Goal: Information Seeking & Learning: Learn about a topic

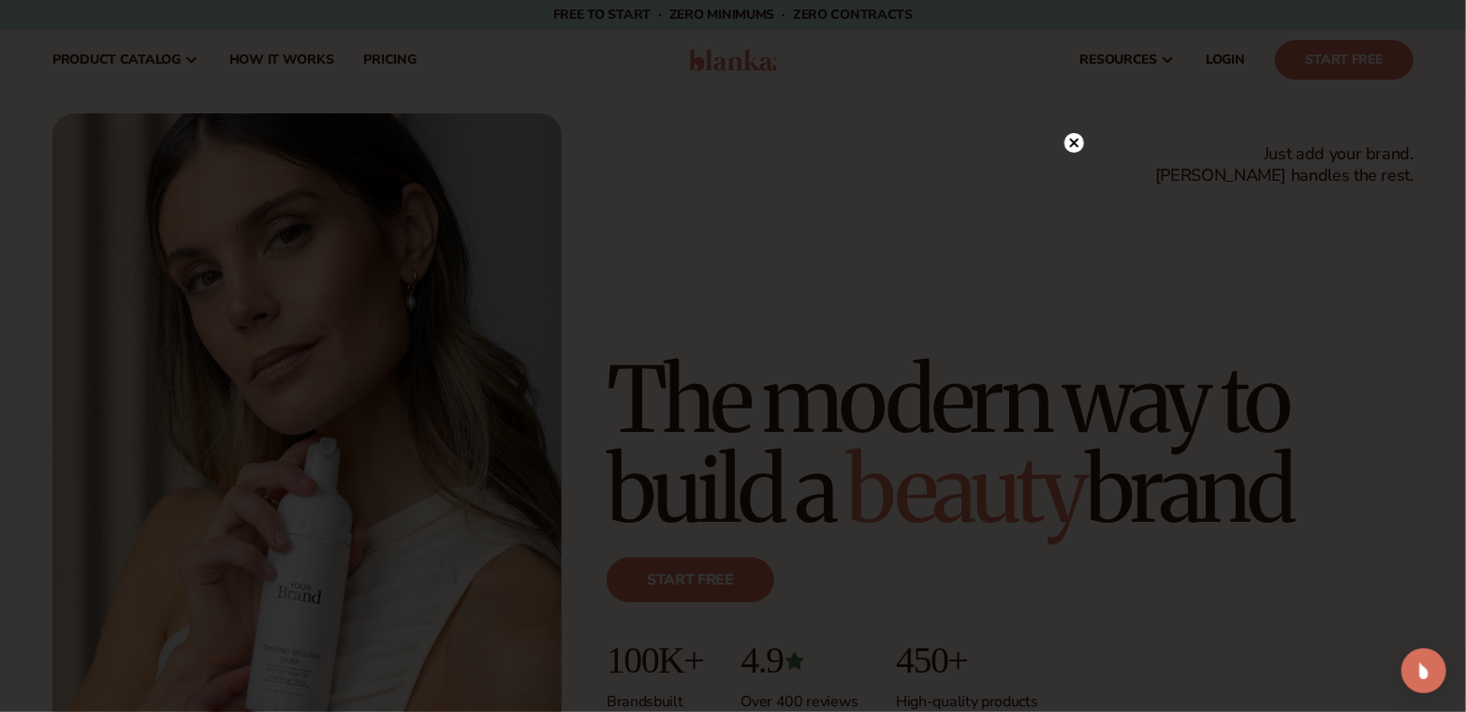
click at [1067, 141] on circle at bounding box center [1075, 143] width 20 height 20
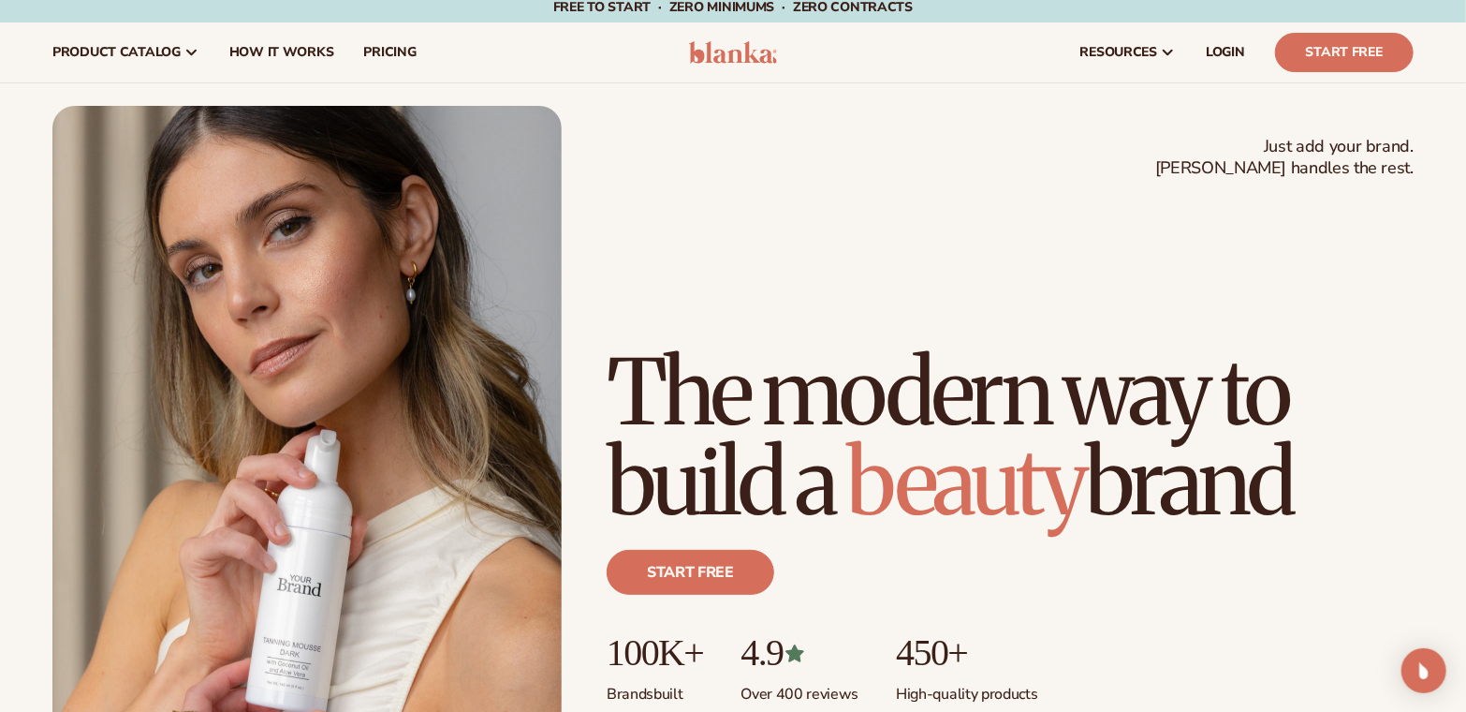
scroll to position [8, 0]
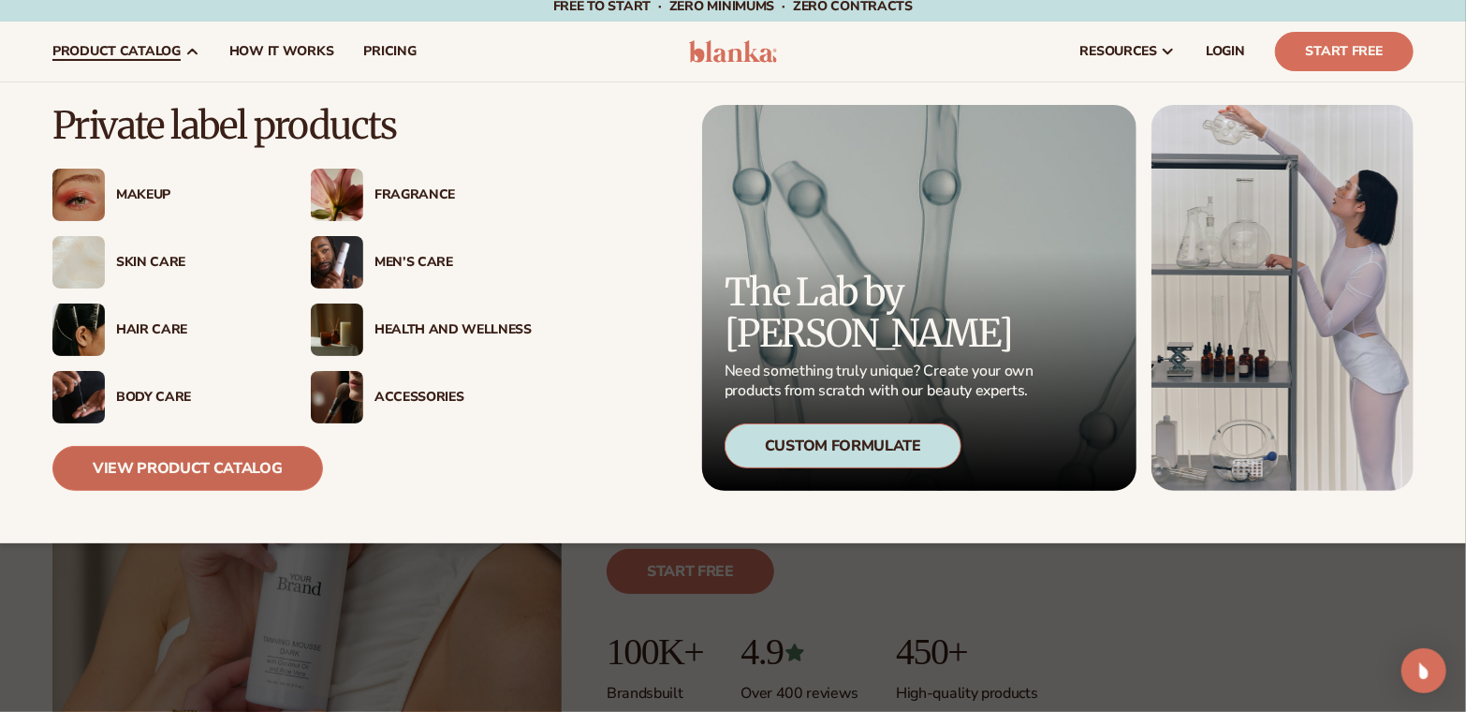
click at [165, 461] on link "View Product Catalog" at bounding box center [187, 468] width 271 height 45
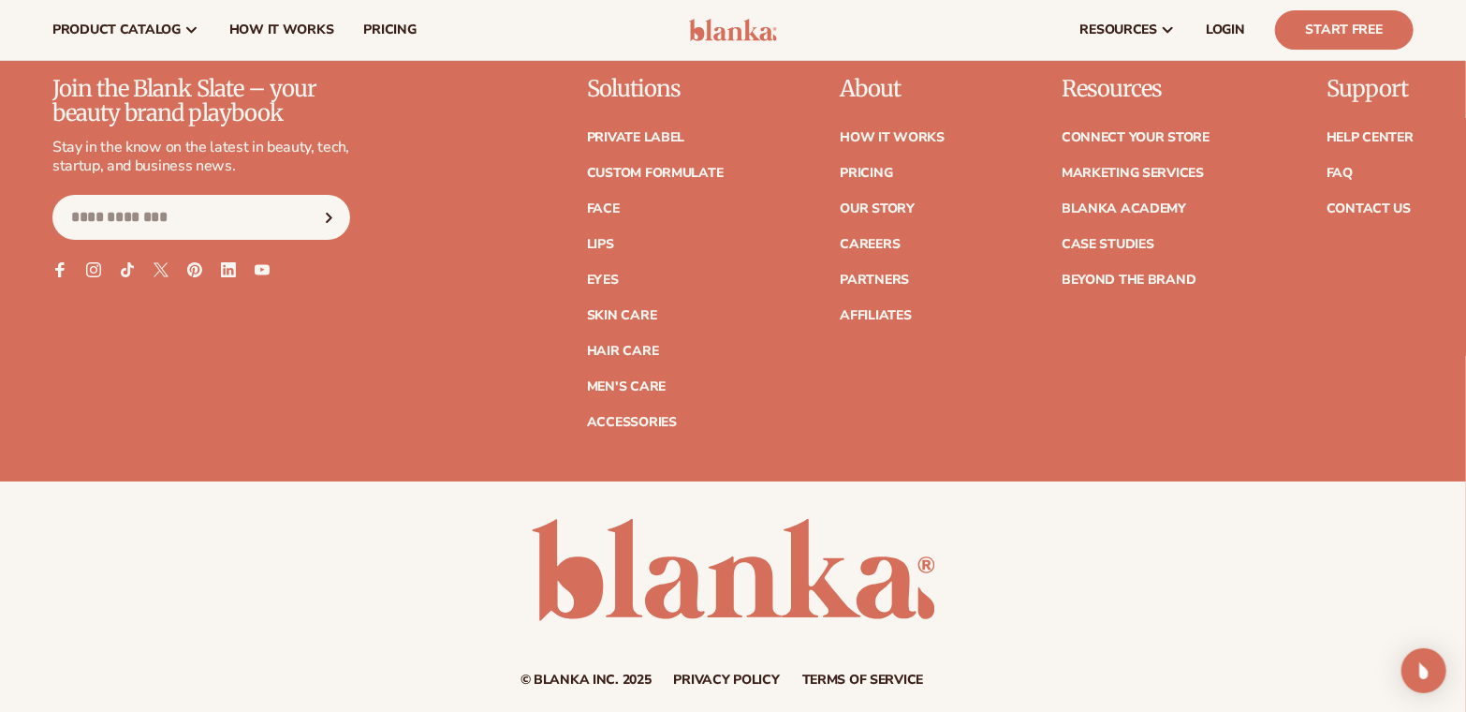
scroll to position [3451, 0]
click at [638, 318] on link "Skin Care" at bounding box center [621, 316] width 69 height 13
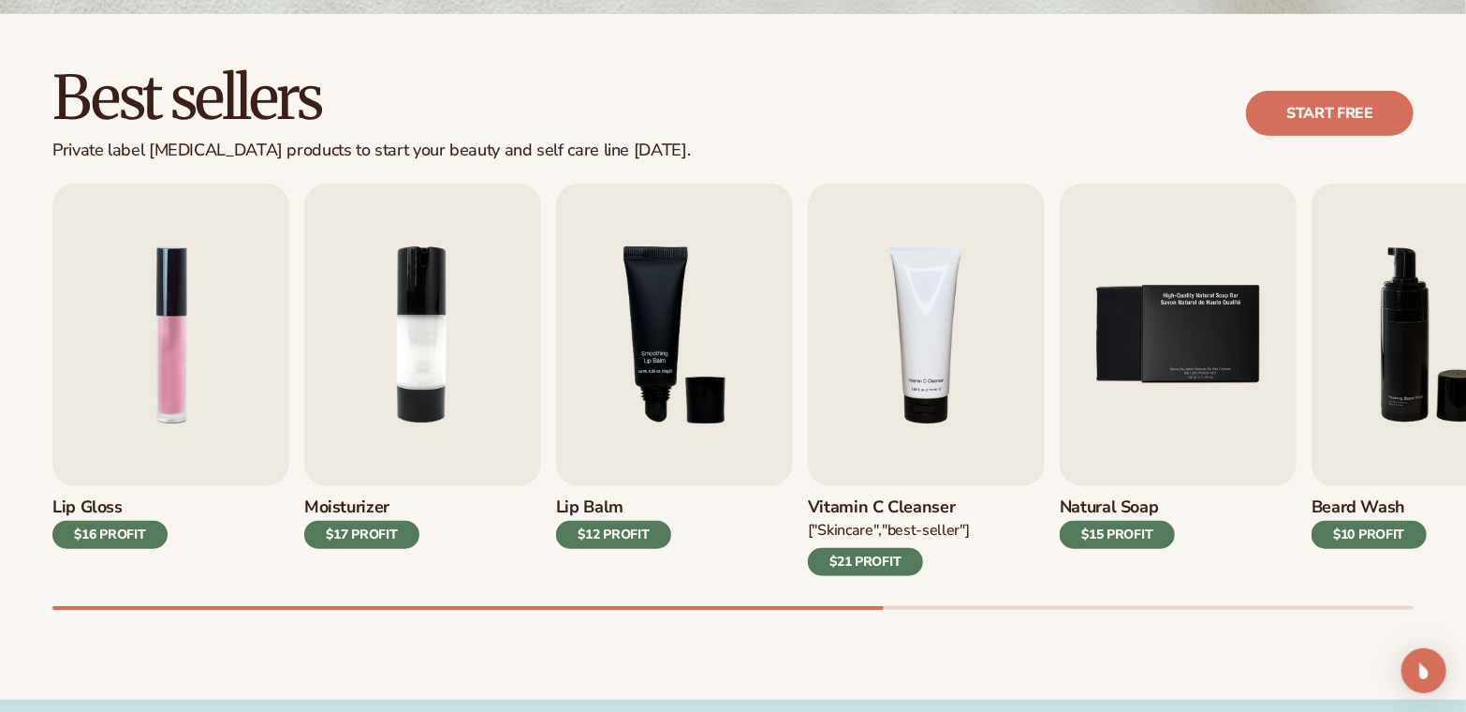
scroll to position [494, 0]
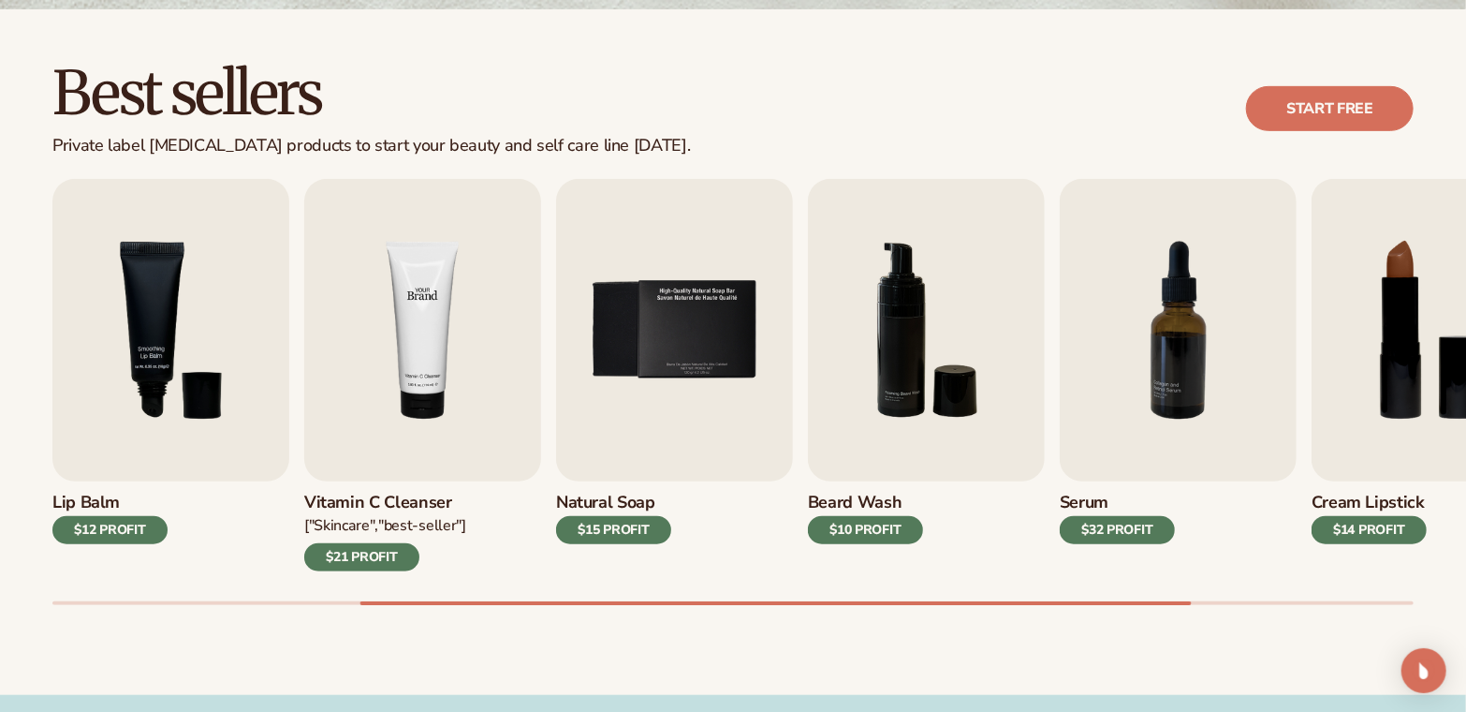
click at [425, 323] on img "4 / 9" at bounding box center [422, 330] width 237 height 302
click at [383, 549] on div "$21 PROFIT" at bounding box center [361, 557] width 115 height 28
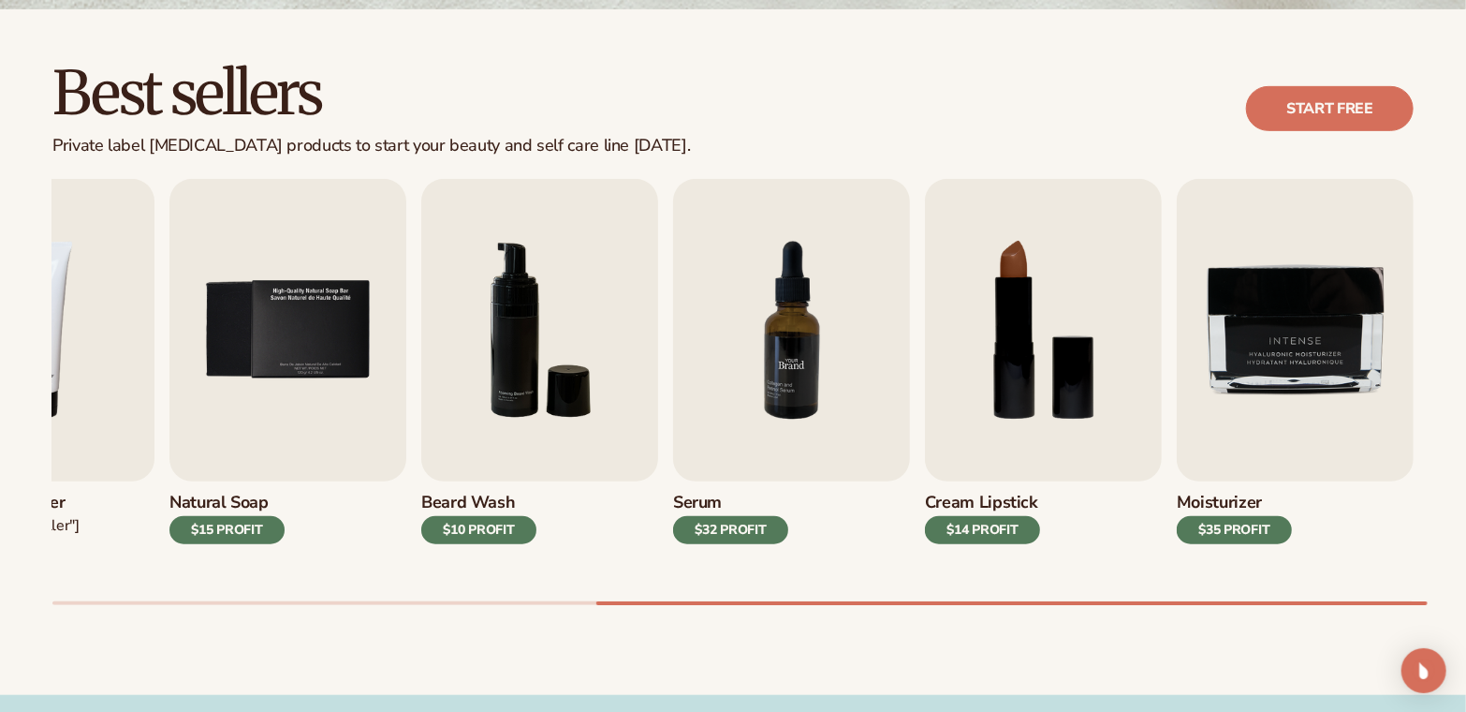
click at [767, 416] on img "7 / 9" at bounding box center [791, 330] width 237 height 302
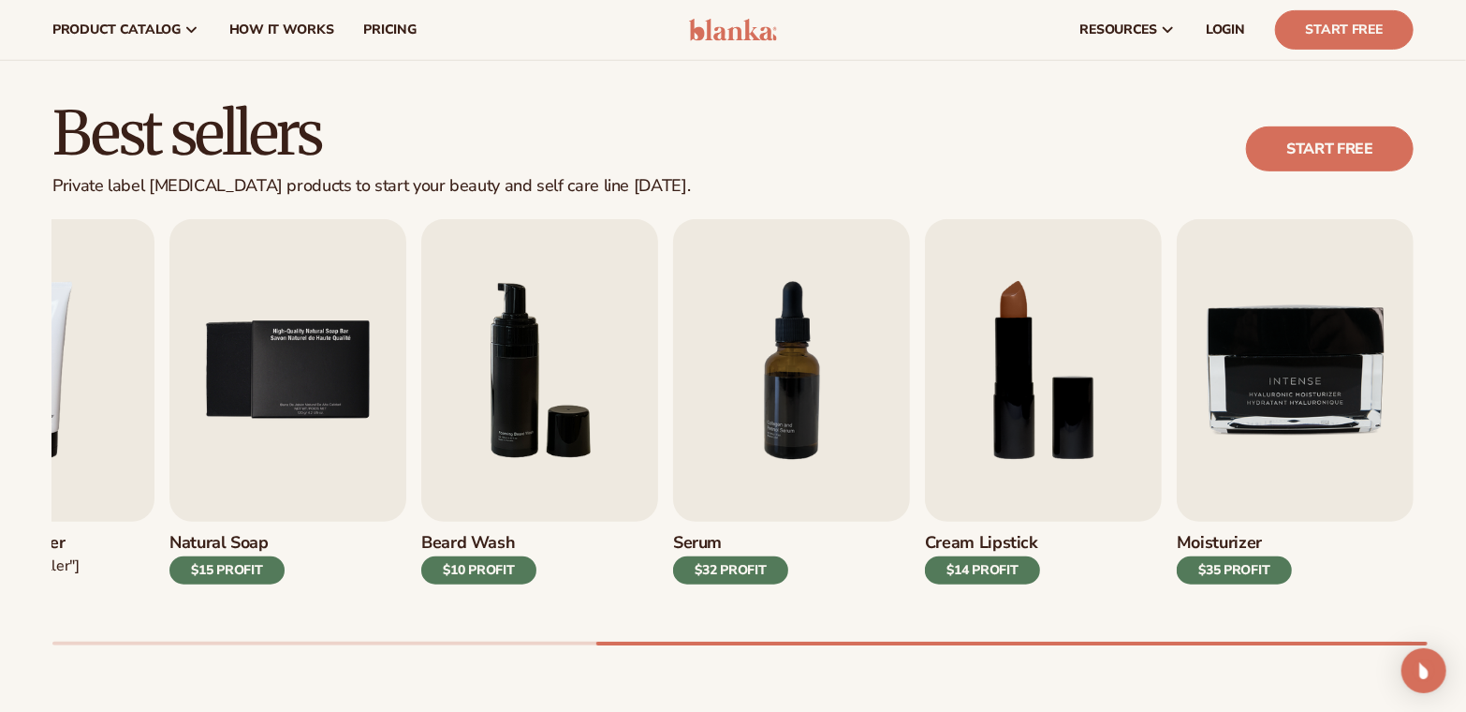
scroll to position [378, 0]
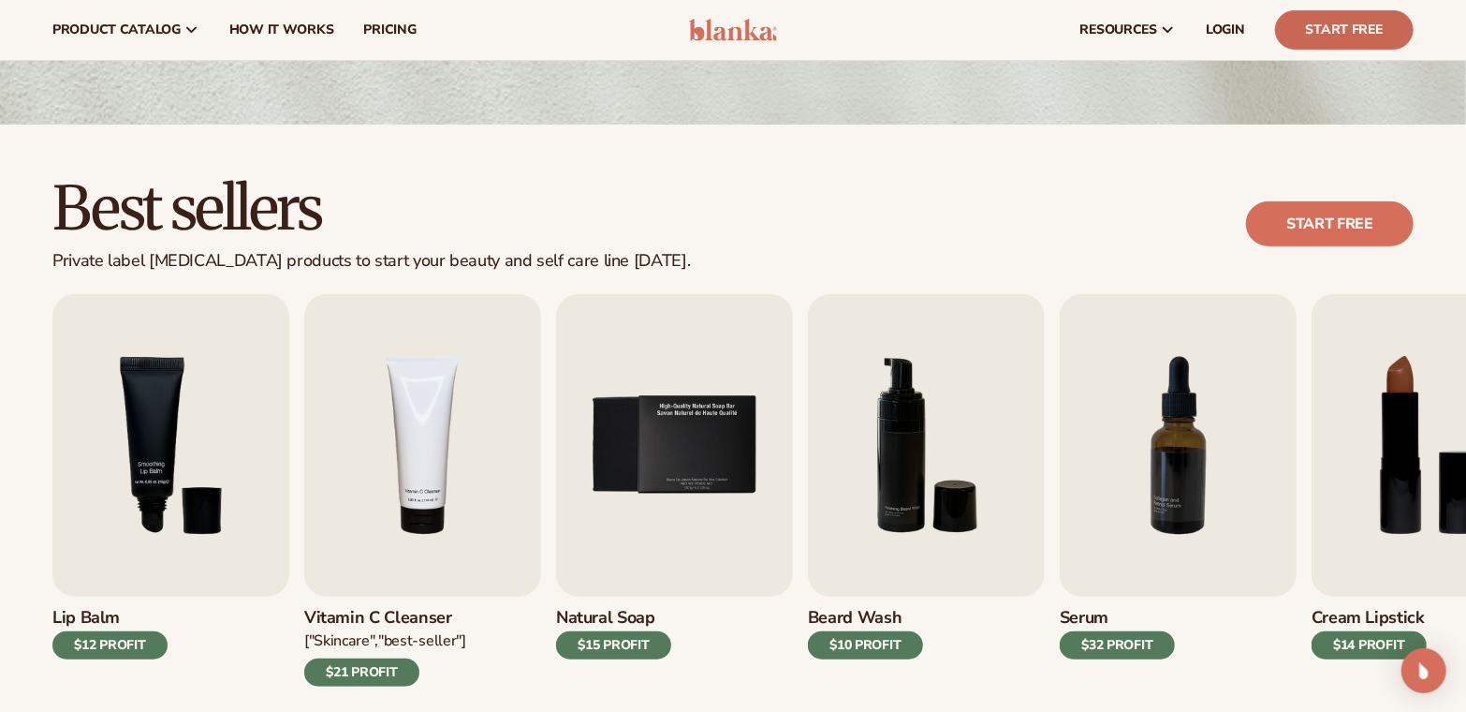
click at [1311, 30] on link "Start Free" at bounding box center [1344, 29] width 139 height 39
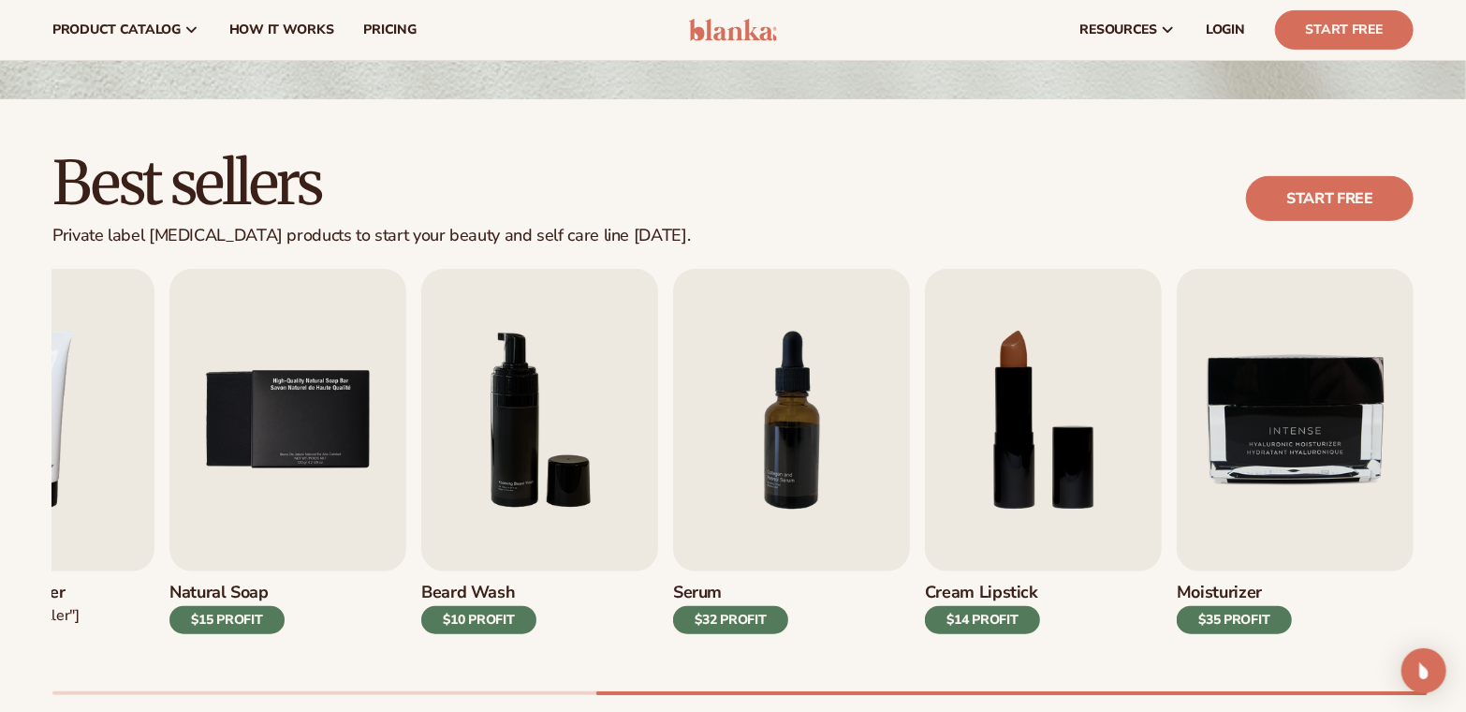
scroll to position [391, 0]
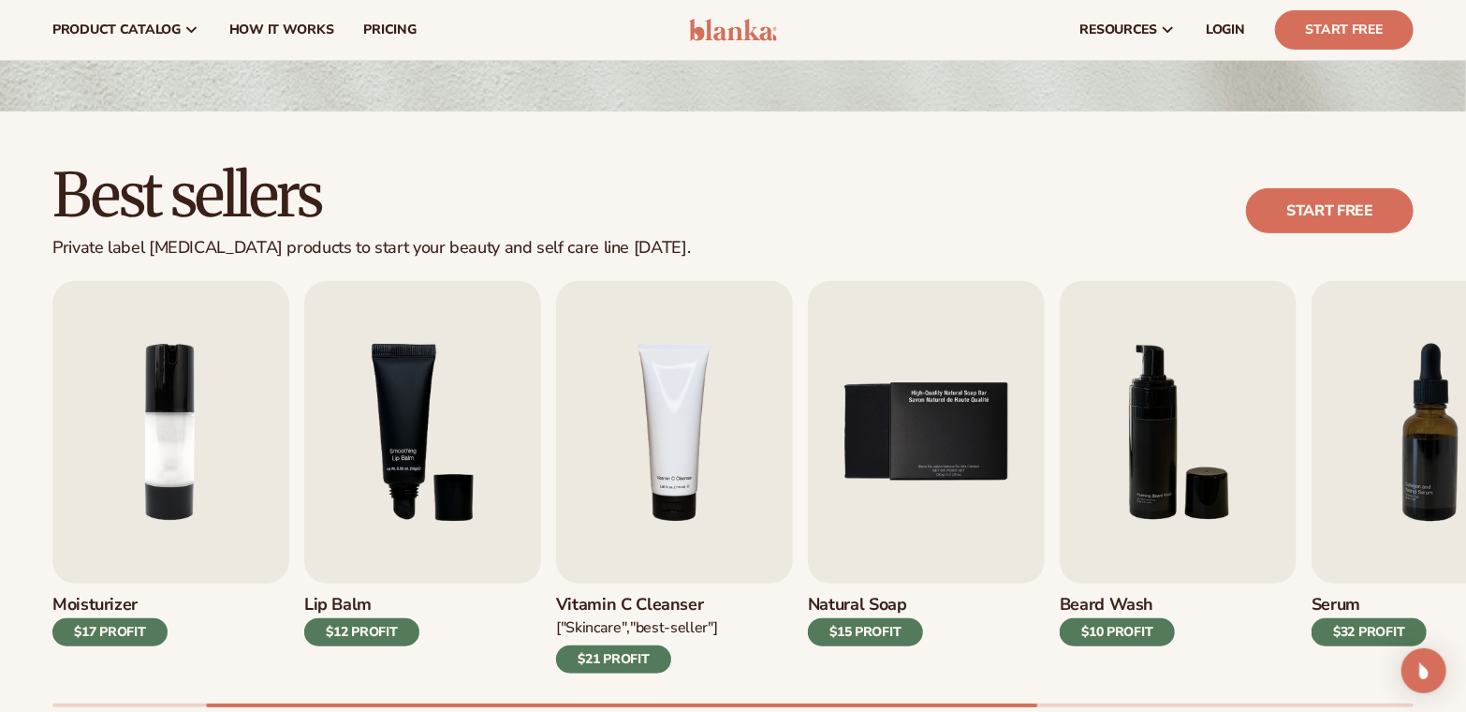
click at [72, 315] on img "2 / 9" at bounding box center [170, 432] width 237 height 302
click at [501, 402] on img "3 / 9" at bounding box center [422, 432] width 237 height 302
click at [720, 428] on img "4 / 9" at bounding box center [674, 432] width 237 height 302
click at [651, 646] on div "$21 PROFIT" at bounding box center [613, 659] width 115 height 28
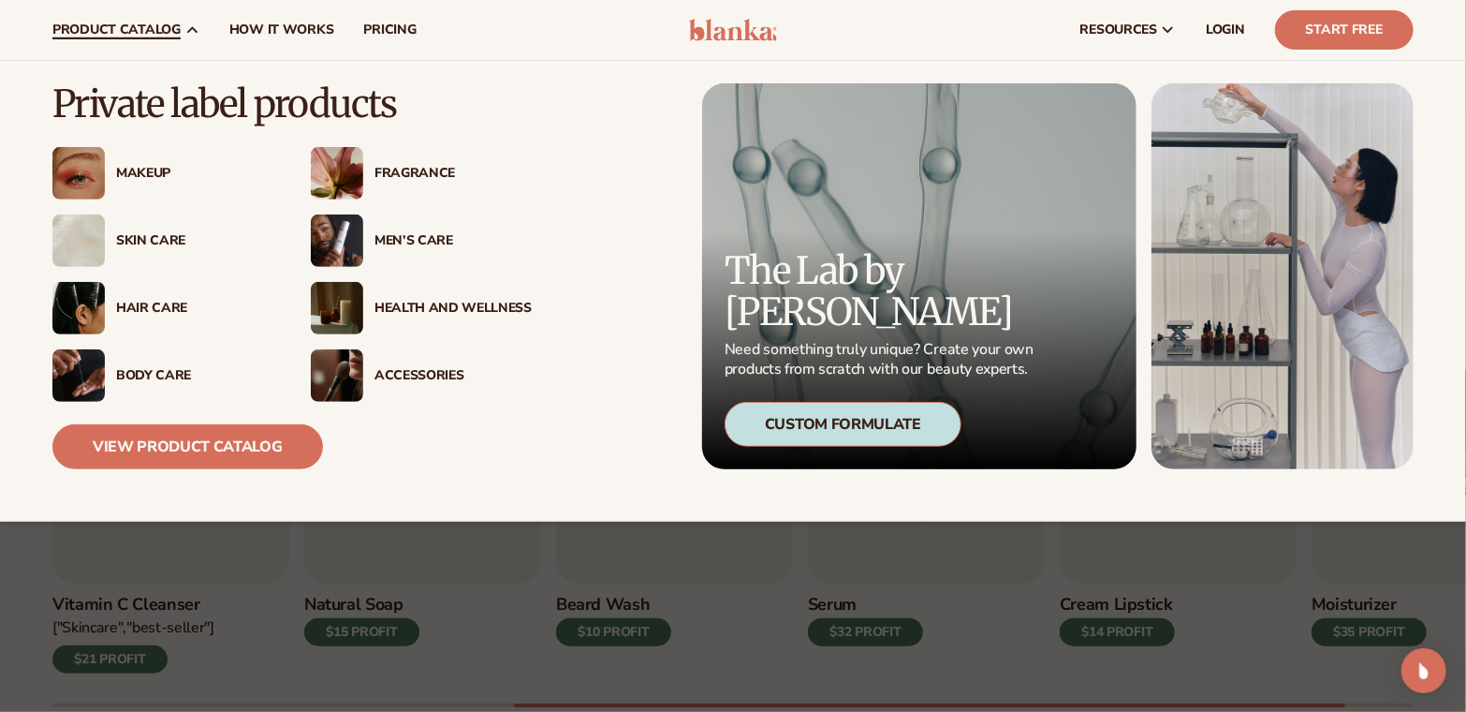
click at [176, 228] on div "Skin Care" at bounding box center [162, 240] width 221 height 52
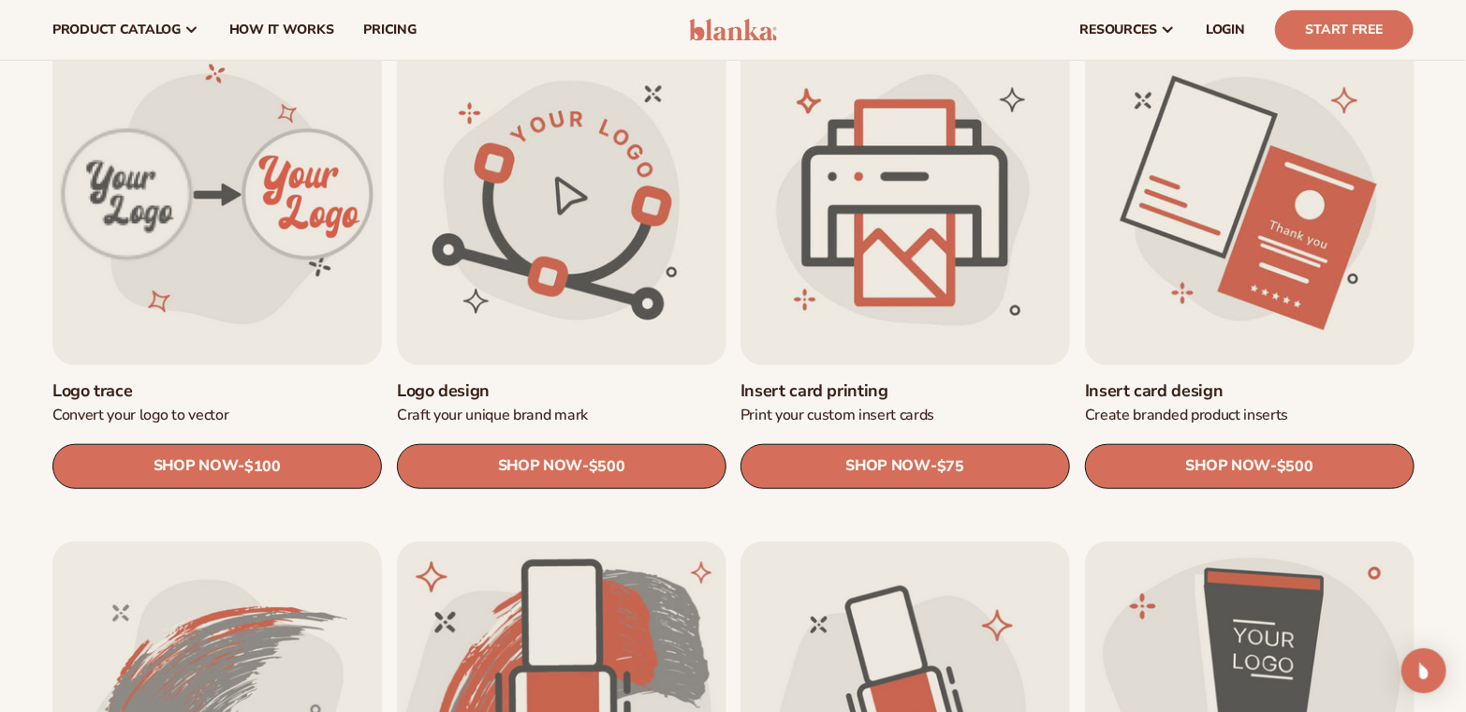
scroll to position [599, 0]
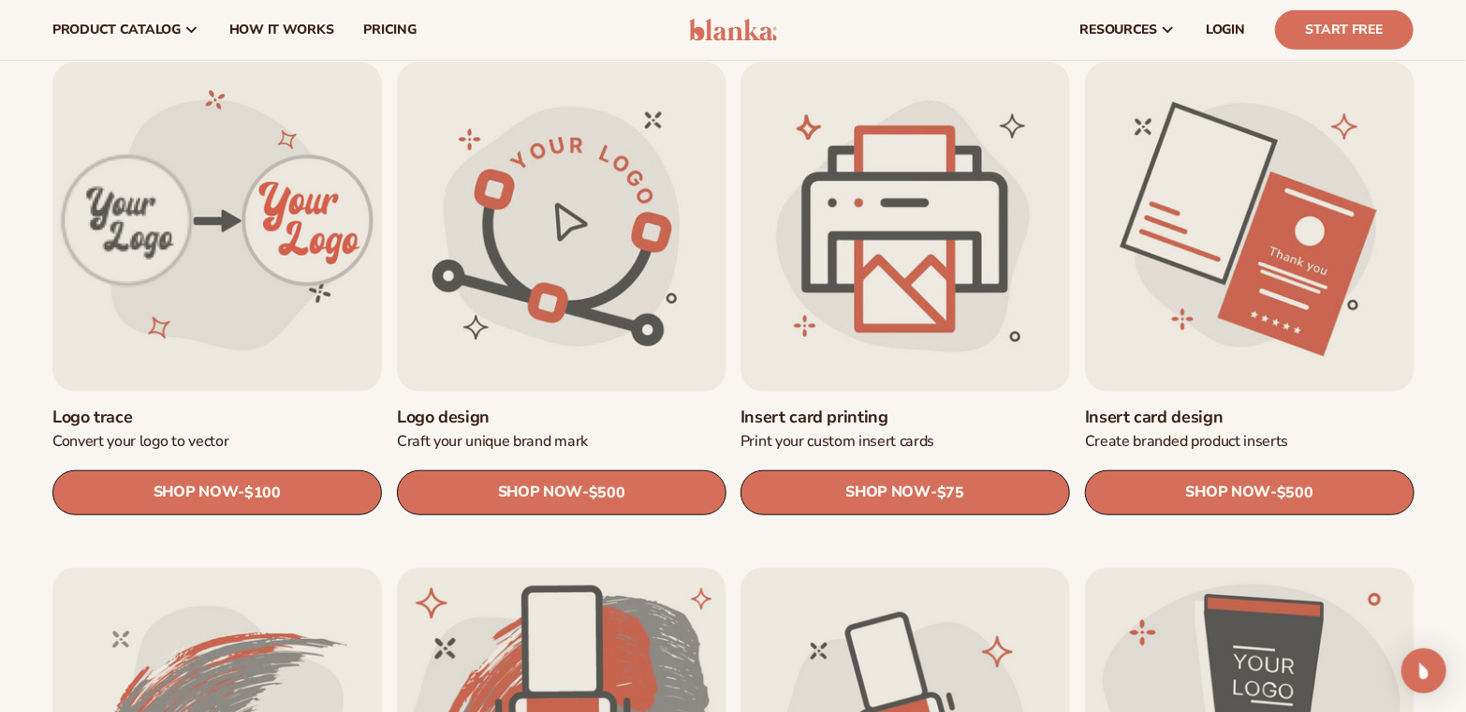
click at [975, 489] on link "SHOP NOW - Regular price $75 Sale price $75 Regular price Unit price / per" at bounding box center [906, 492] width 330 height 45
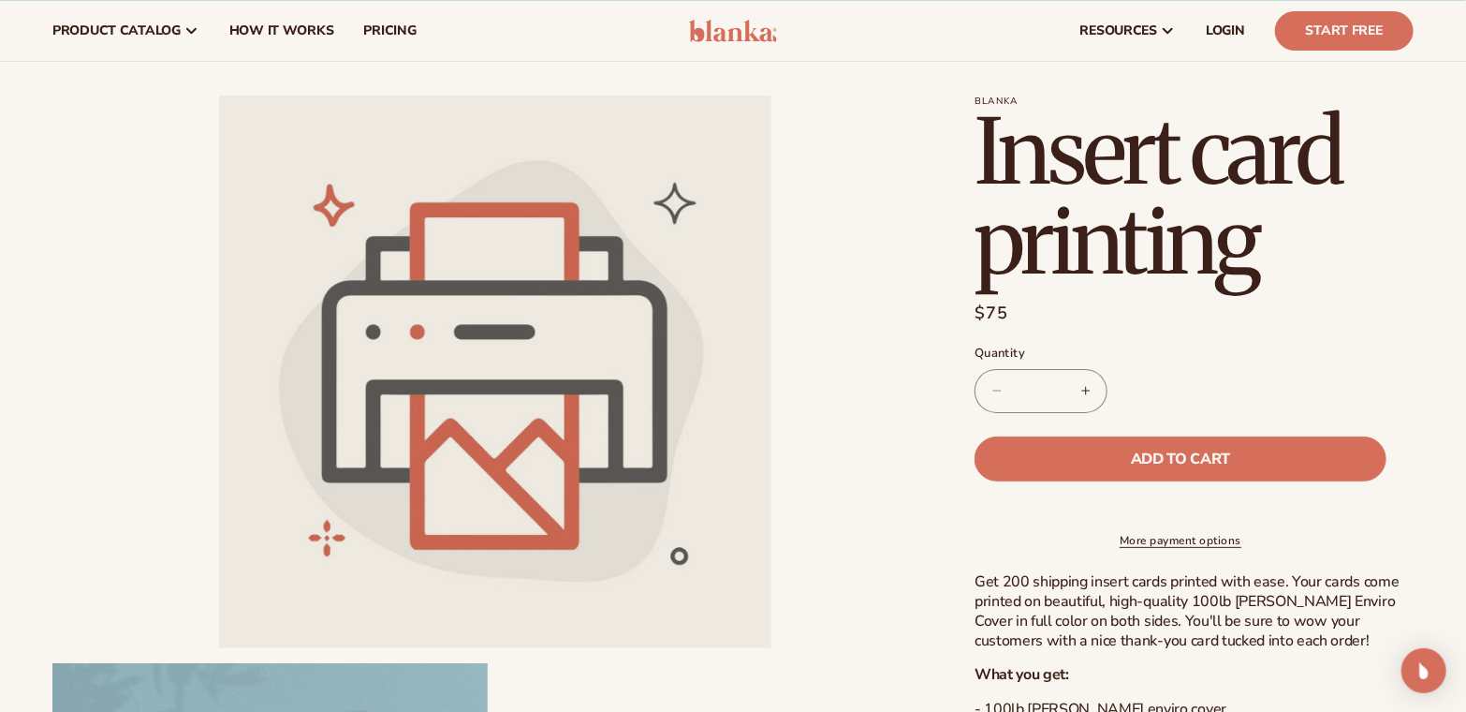
scroll to position [30, 0]
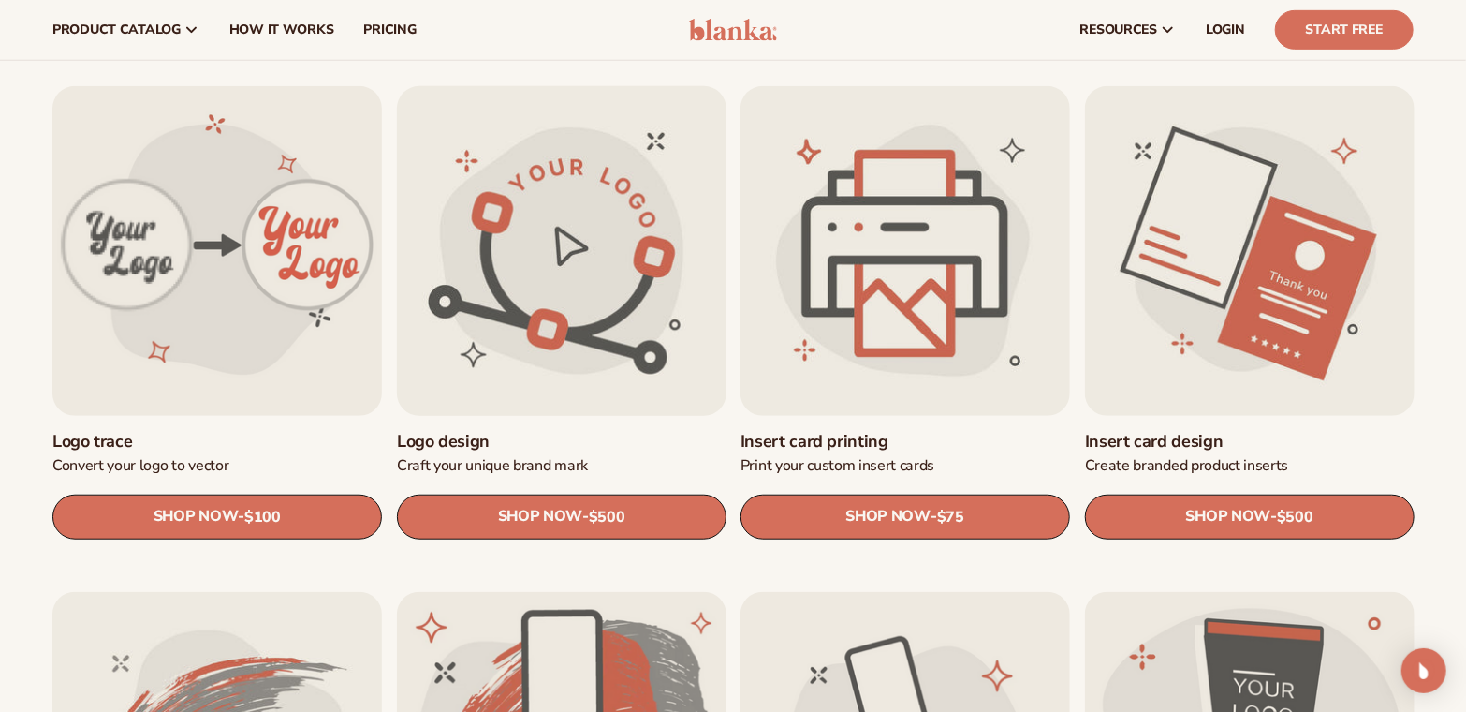
scroll to position [554, 0]
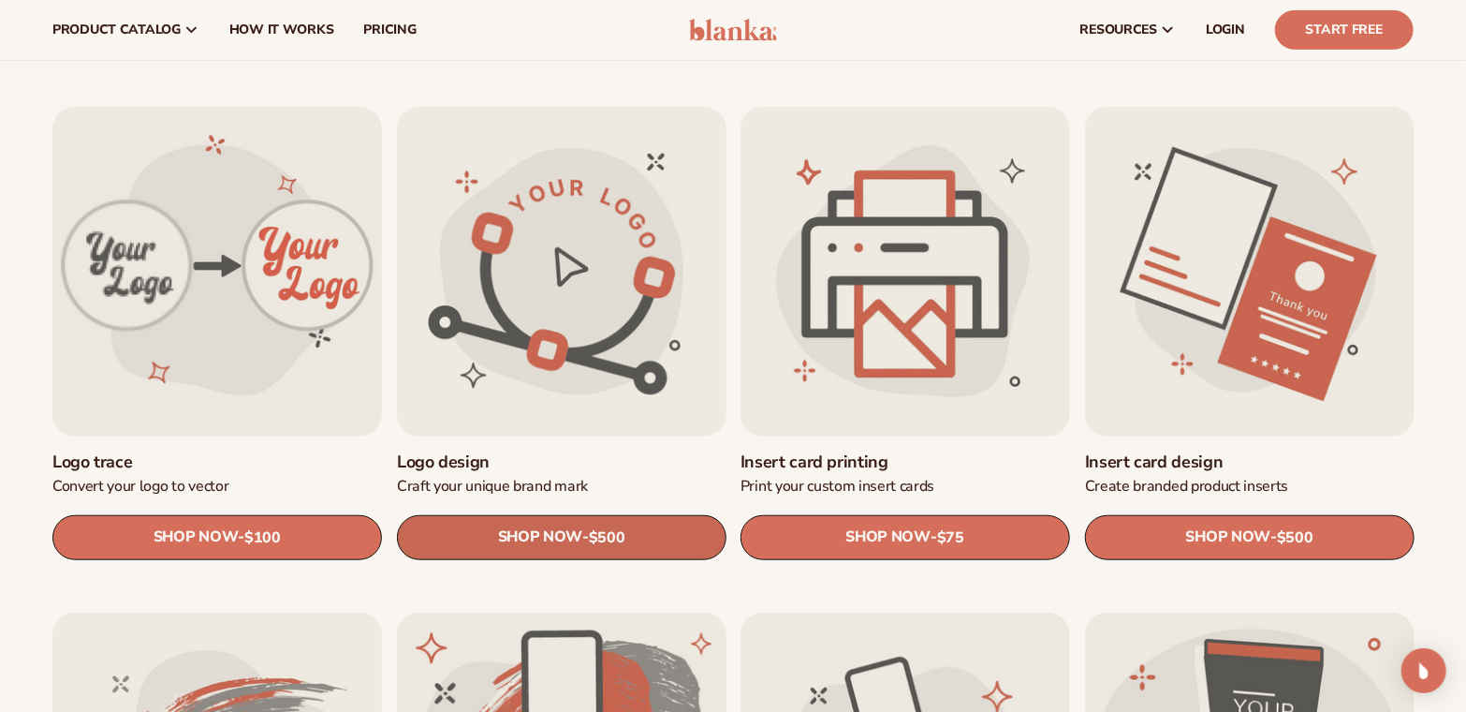
click at [571, 533] on span "SHOP NOW" at bounding box center [539, 537] width 84 height 18
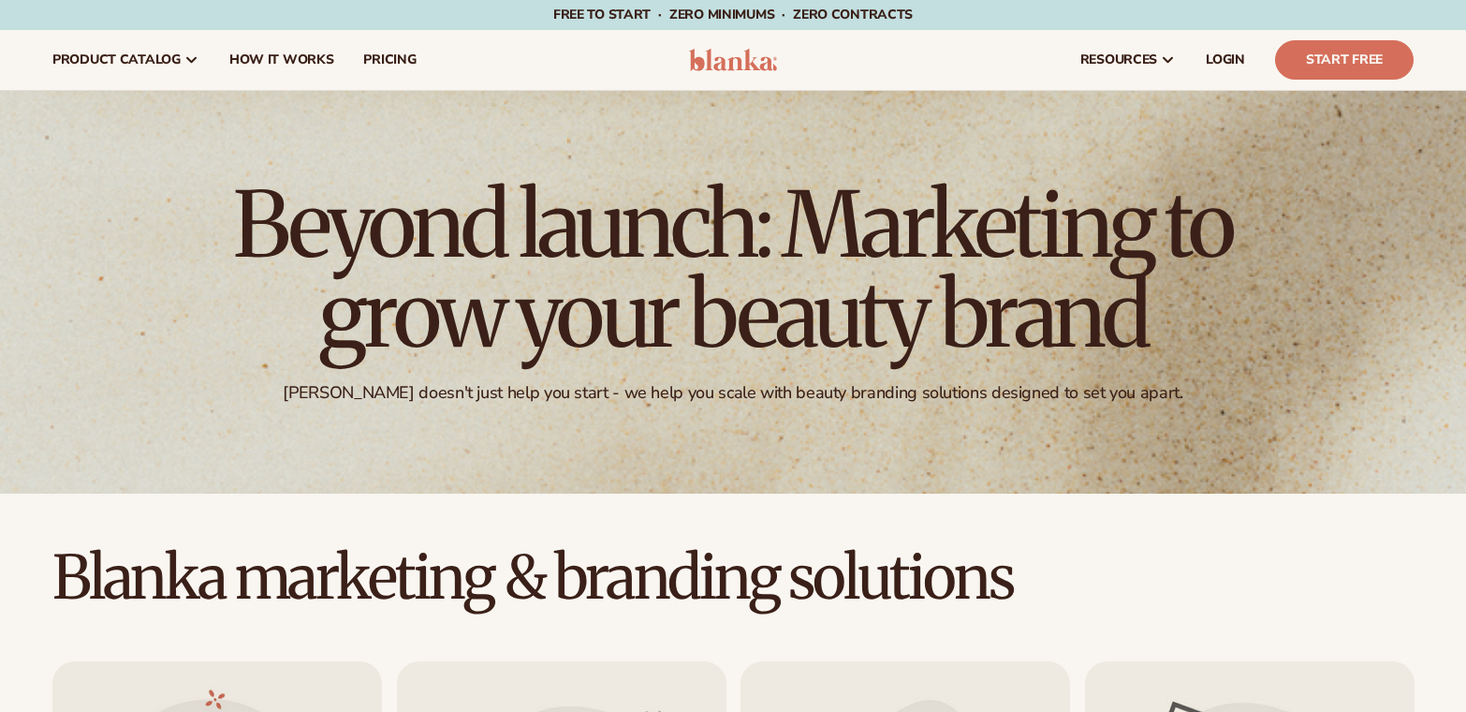
scroll to position [562, 0]
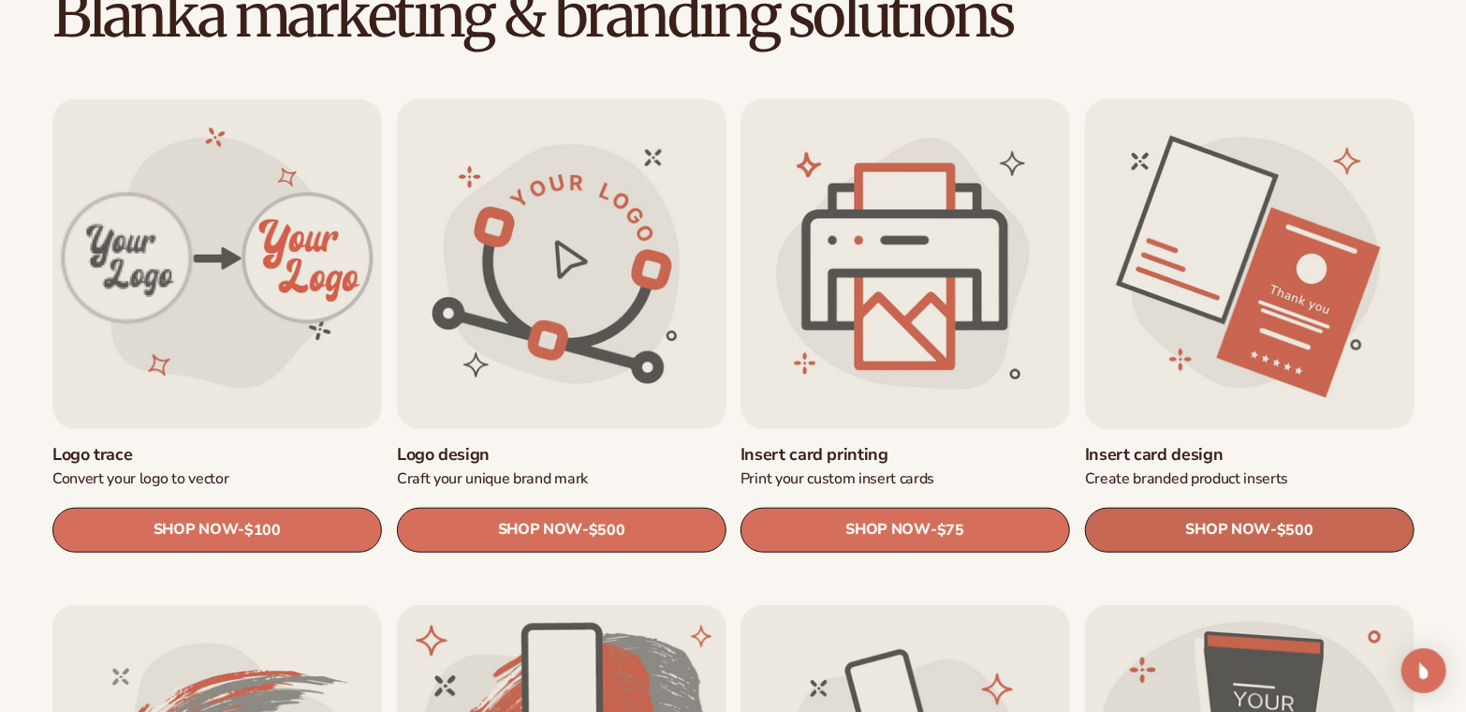
click at [1127, 546] on link "SHOP NOW - Regular price $500 Sale price $500 Regular price Unit price / per" at bounding box center [1250, 530] width 330 height 45
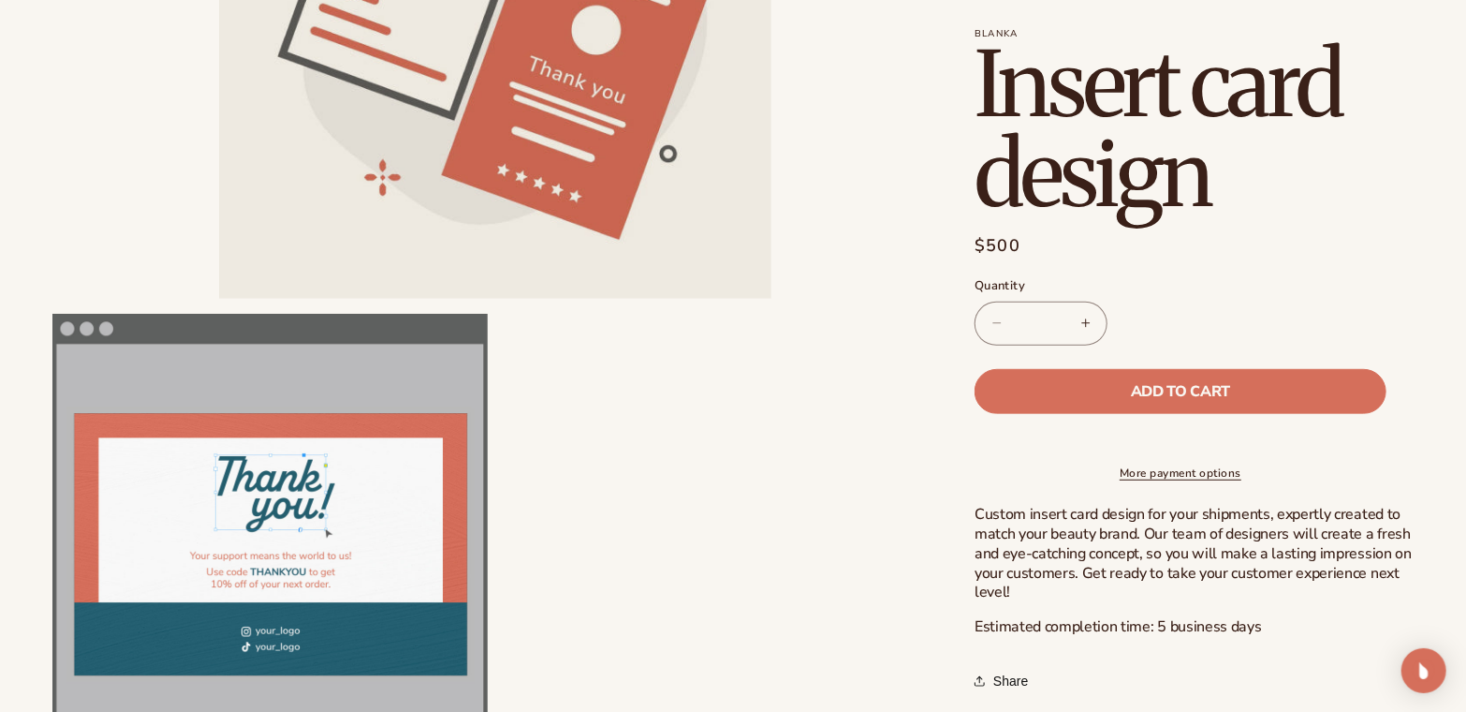
scroll to position [399, 0]
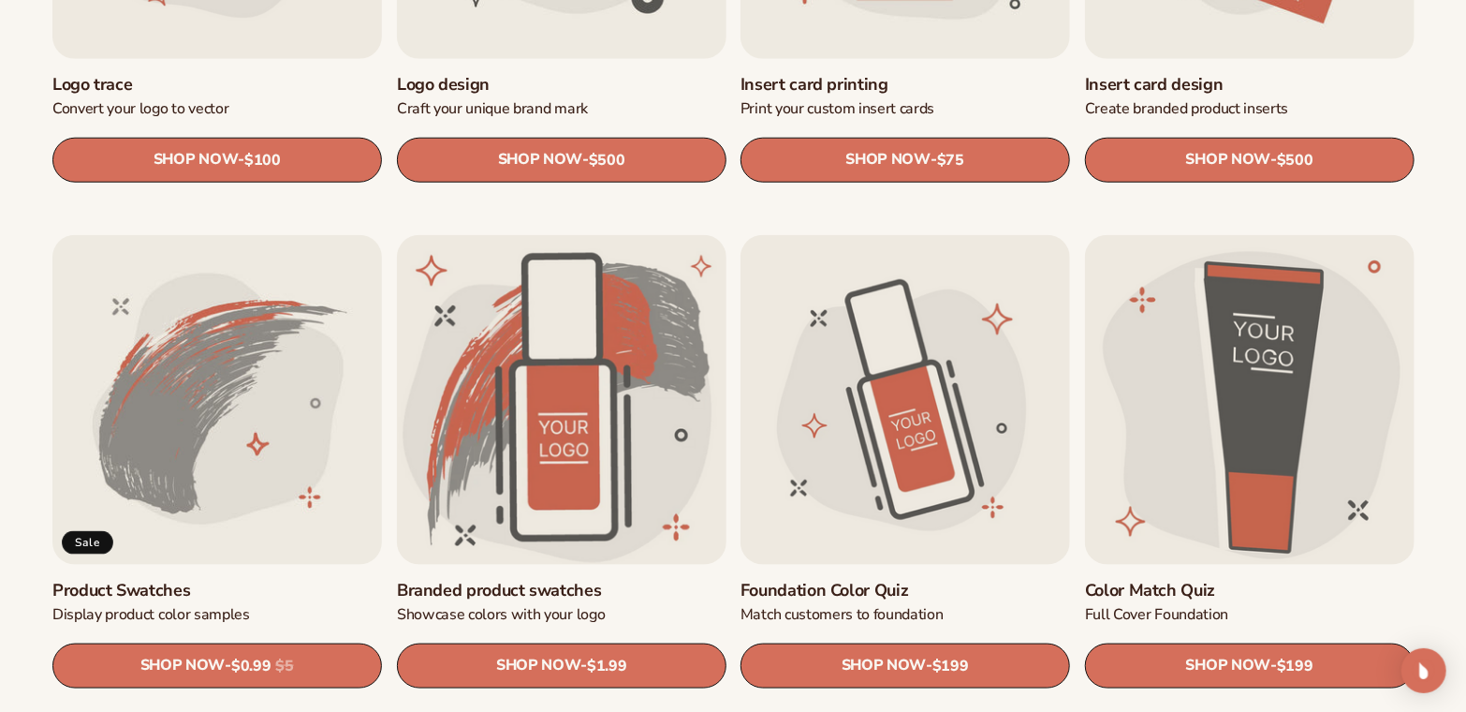
scroll to position [932, 0]
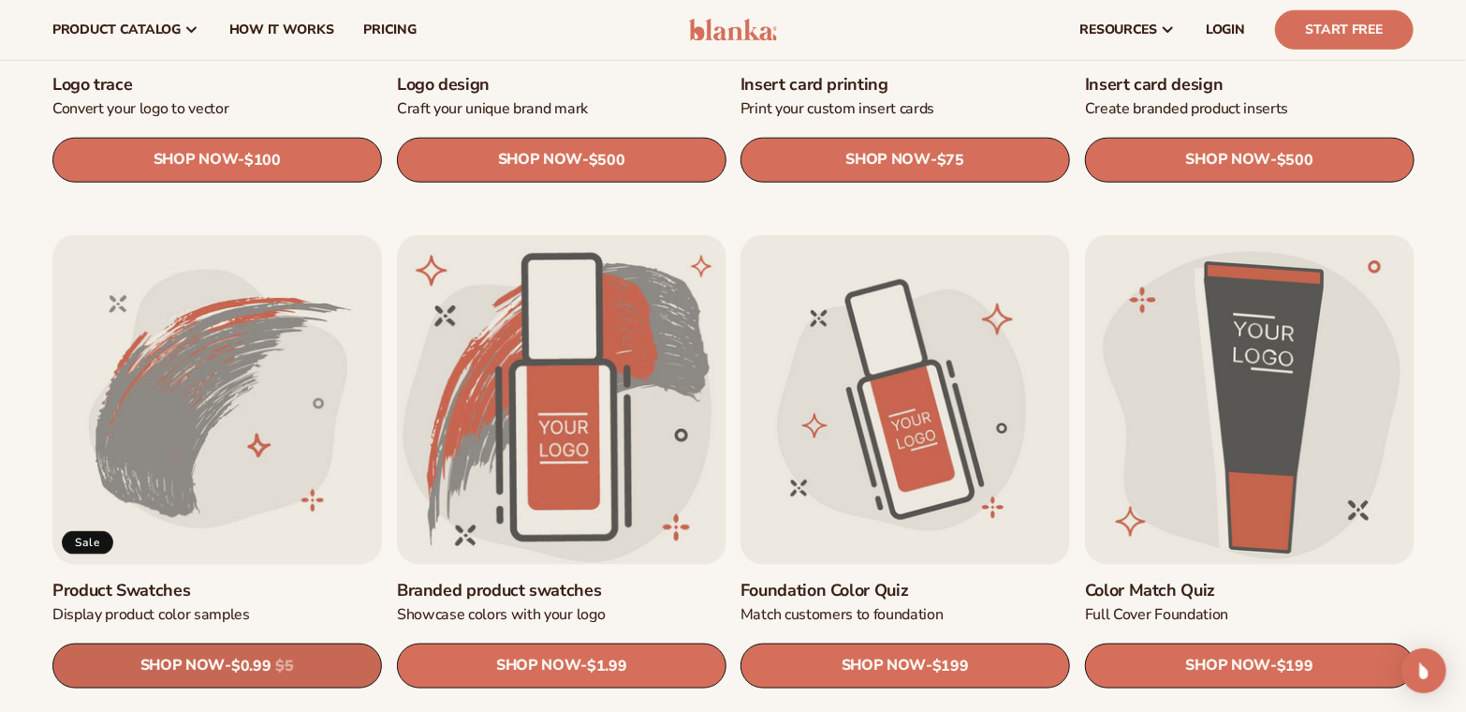
click at [191, 651] on link "SHOP NOW - Regular price $0.99 Sale price $0.99 Regular price $5 Unit price / p…" at bounding box center [217, 665] width 330 height 45
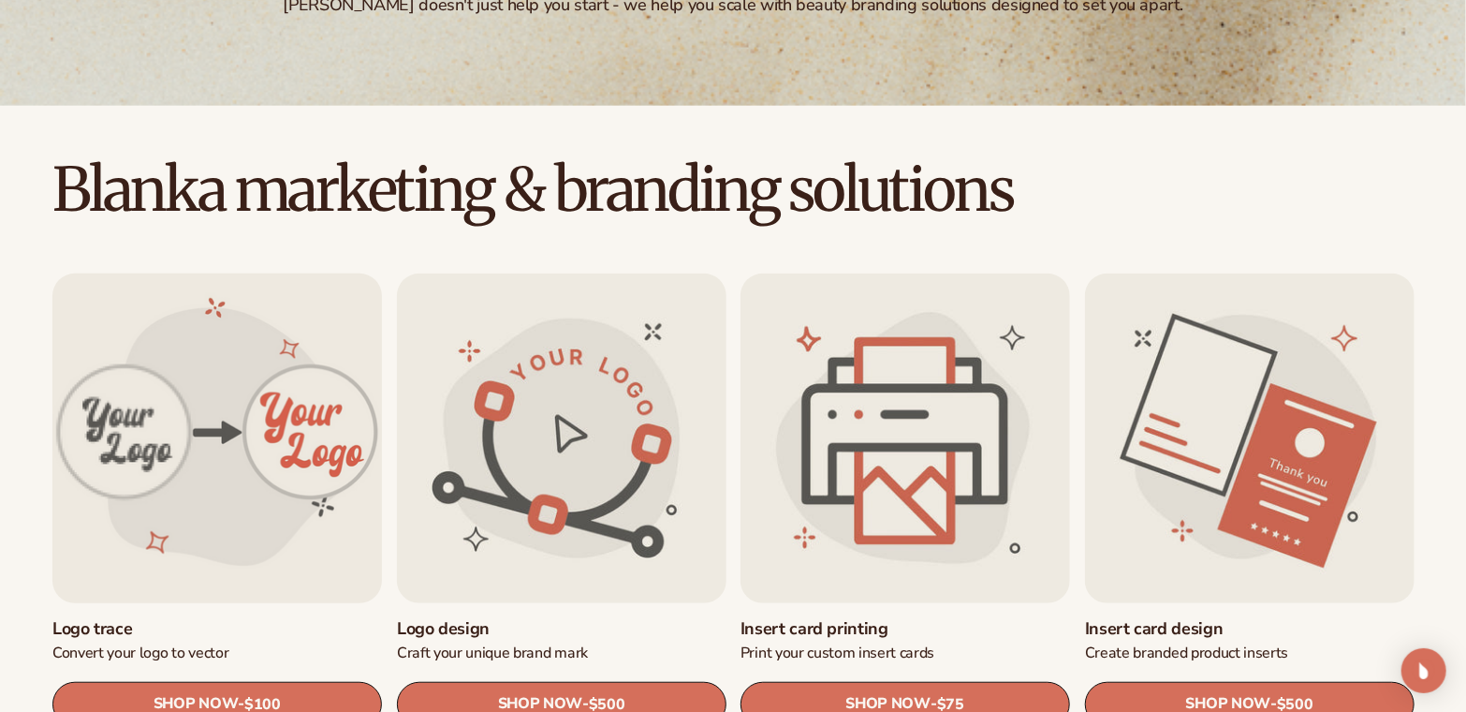
scroll to position [505, 0]
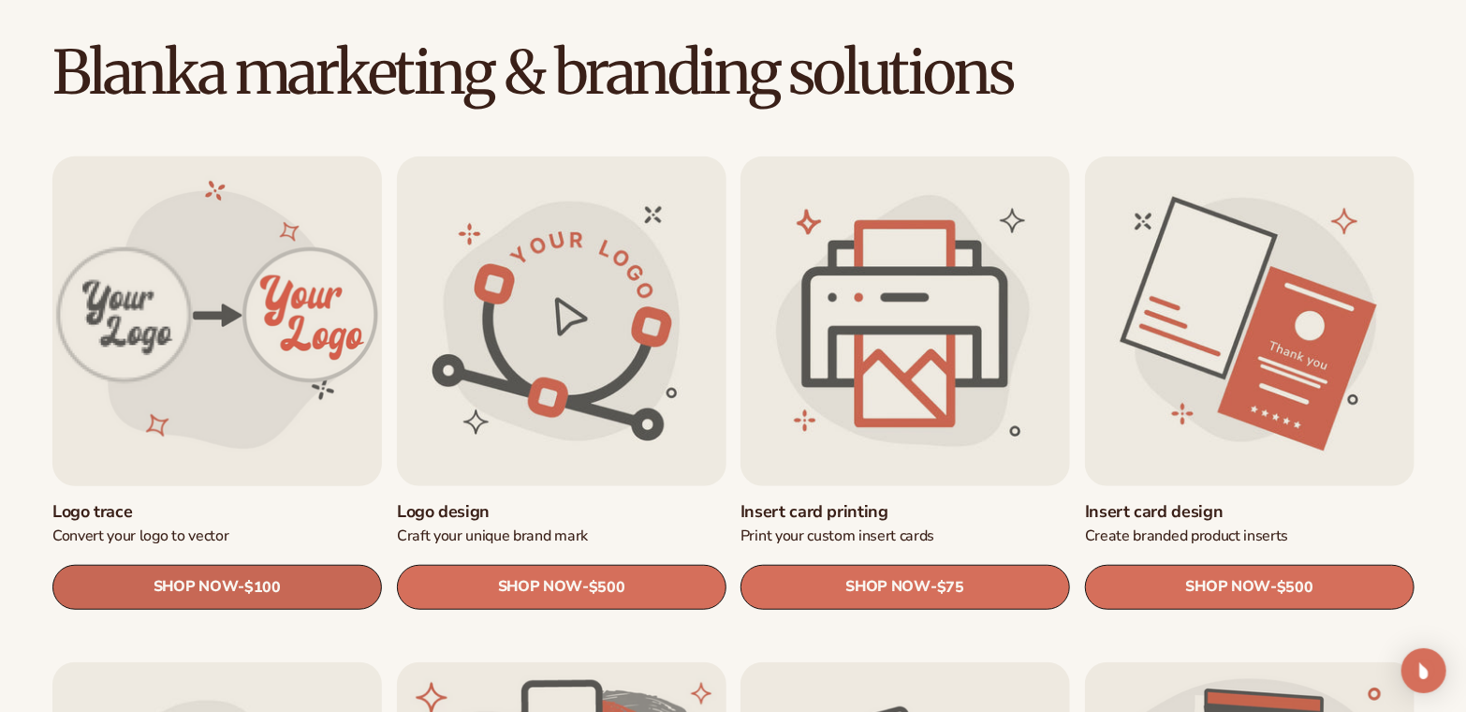
click at [175, 607] on link "SHOP NOW - Regular price $100 Sale price $100 Regular price Unit price / per" at bounding box center [217, 587] width 330 height 45
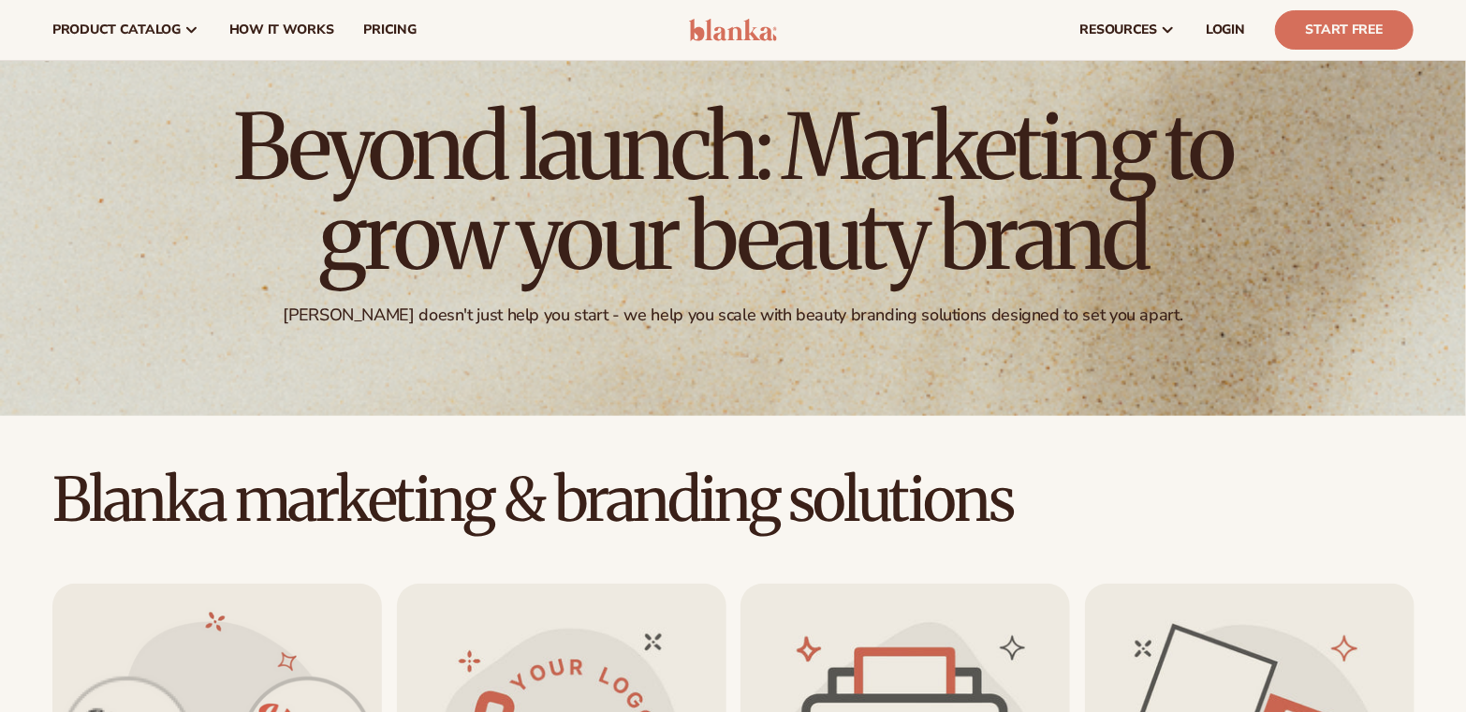
scroll to position [3, 0]
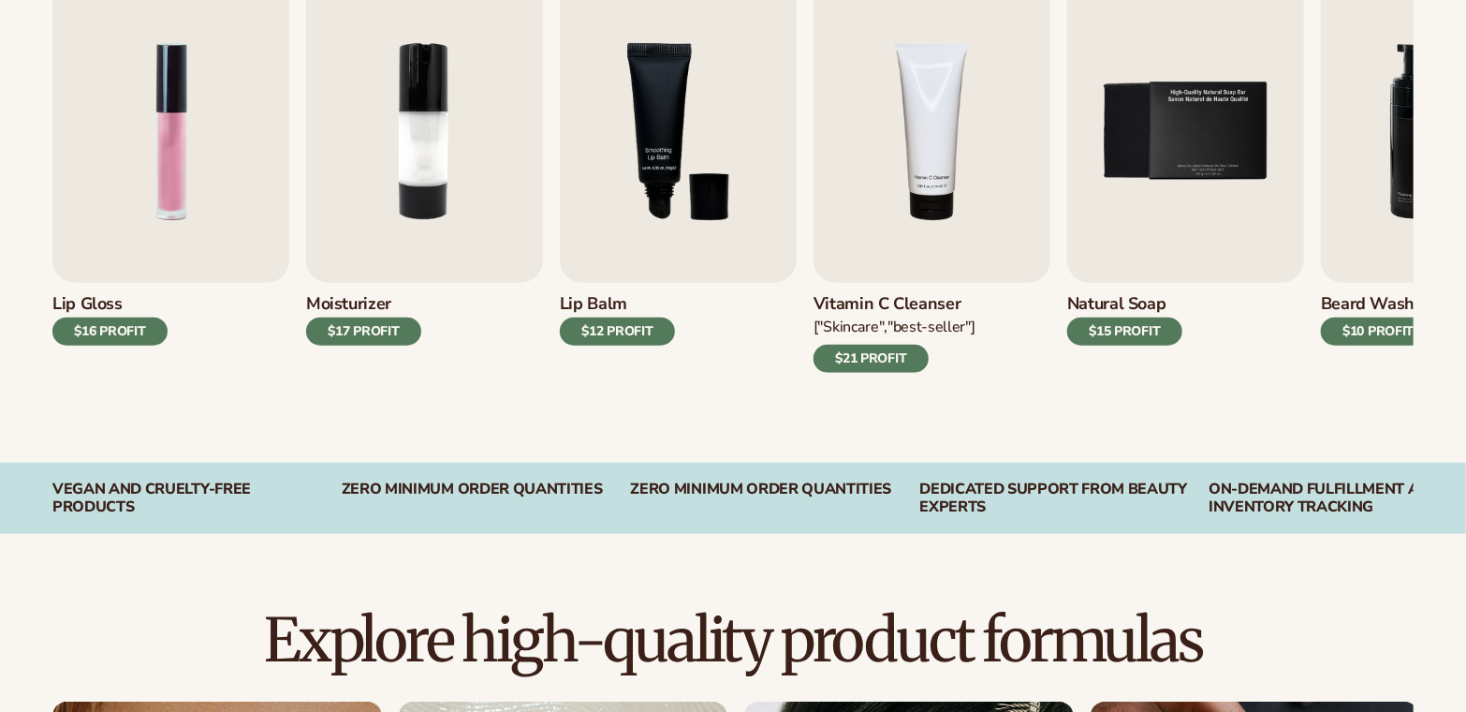
scroll to position [692, 0]
click at [900, 346] on div "$21 PROFIT" at bounding box center [871, 359] width 115 height 28
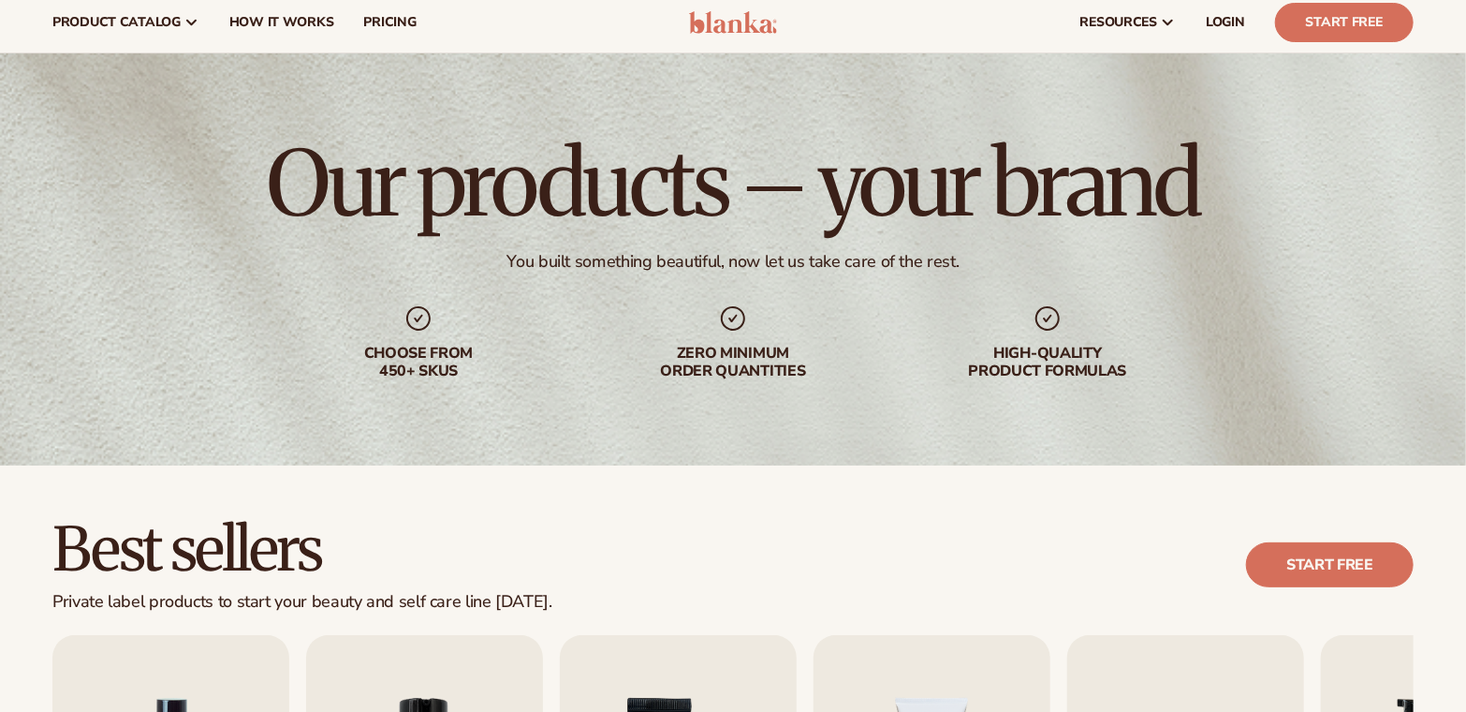
scroll to position [0, 0]
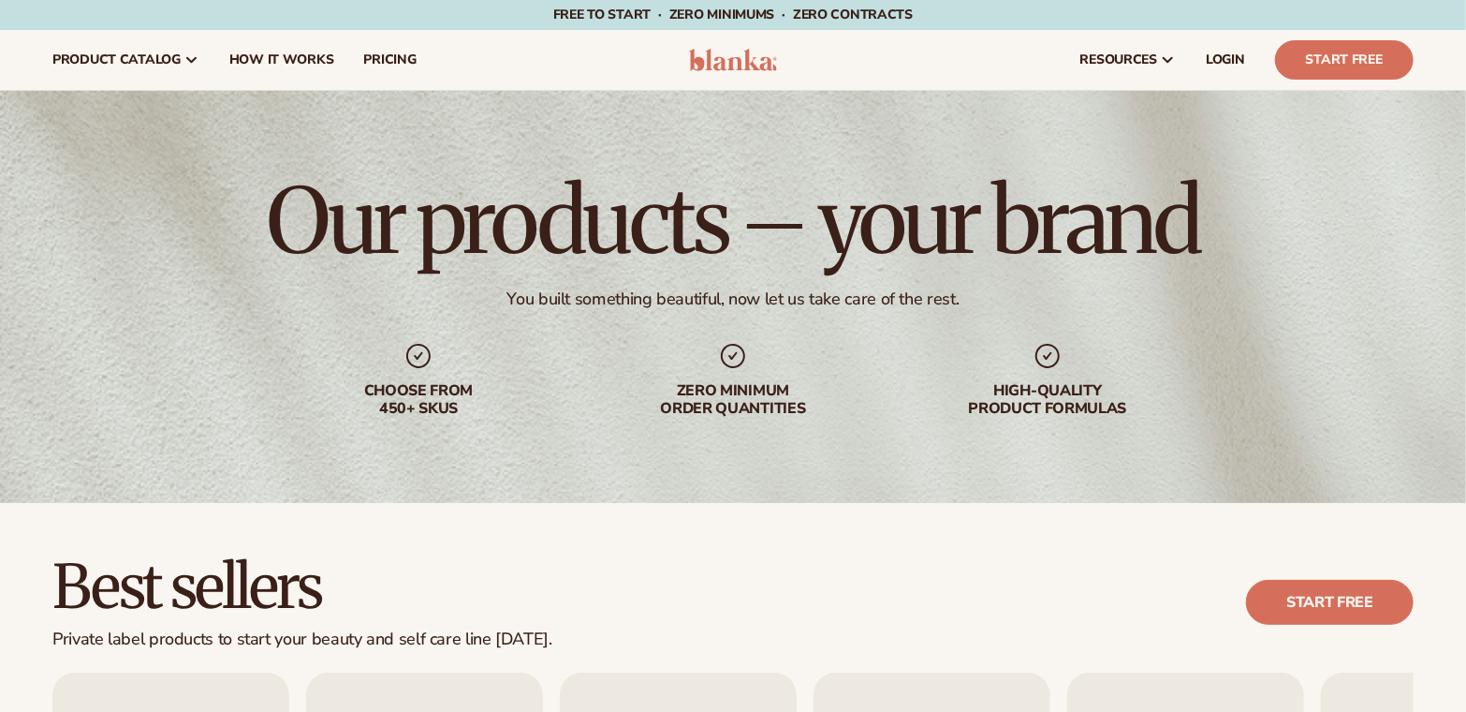
click at [0, 25] on div "Free to start · ZERO minimums · ZERO contracts · Free to start · ZERO minimums …" at bounding box center [733, 15] width 1466 height 30
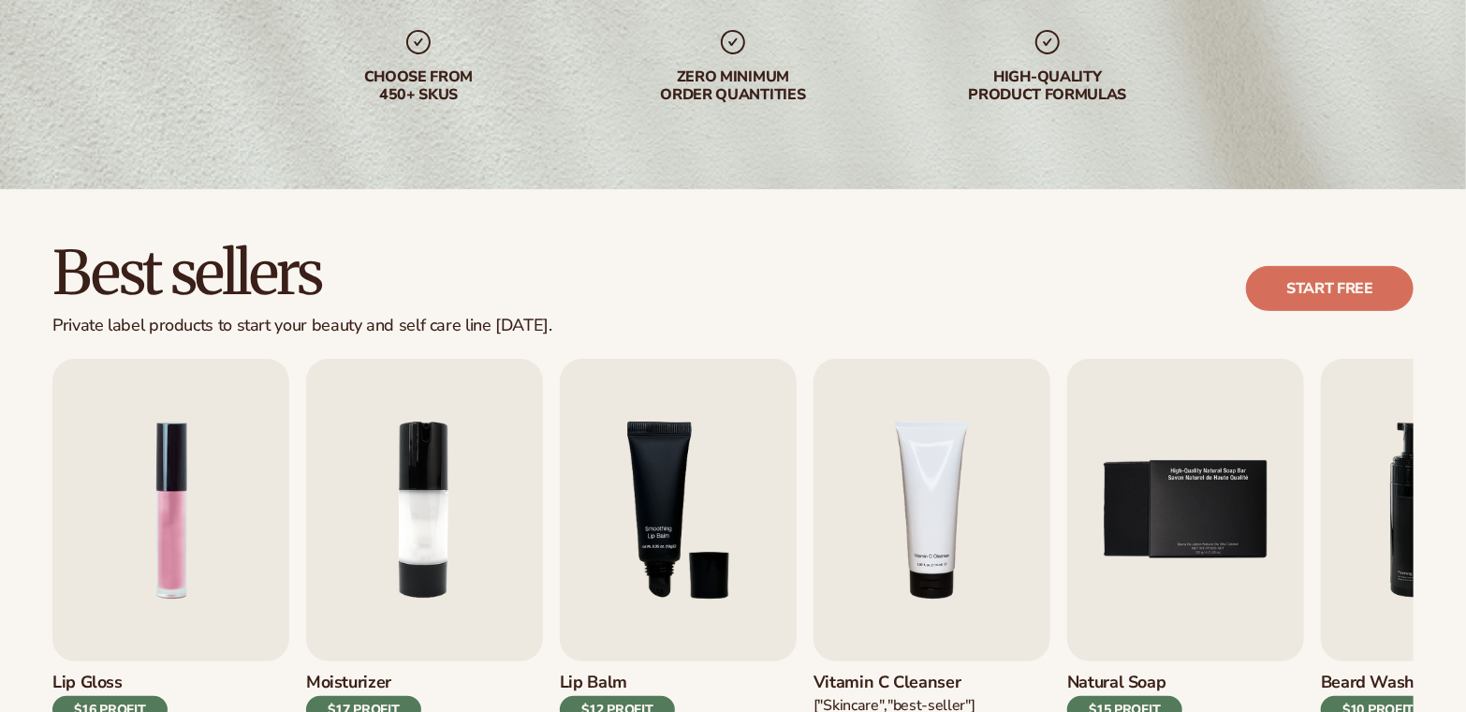
scroll to position [483, 0]
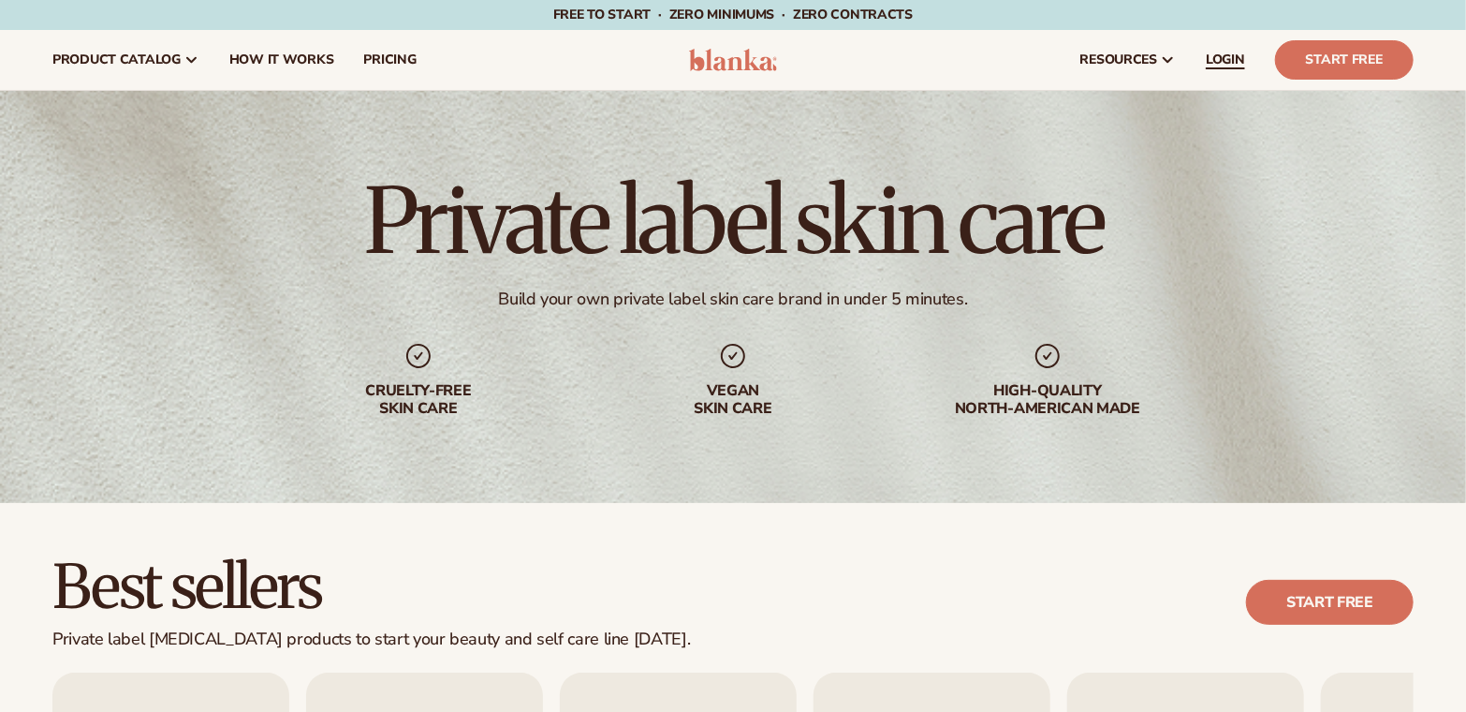
click at [1212, 53] on span "LOGIN" at bounding box center [1225, 59] width 39 height 15
